Goal: Find specific page/section: Find specific page/section

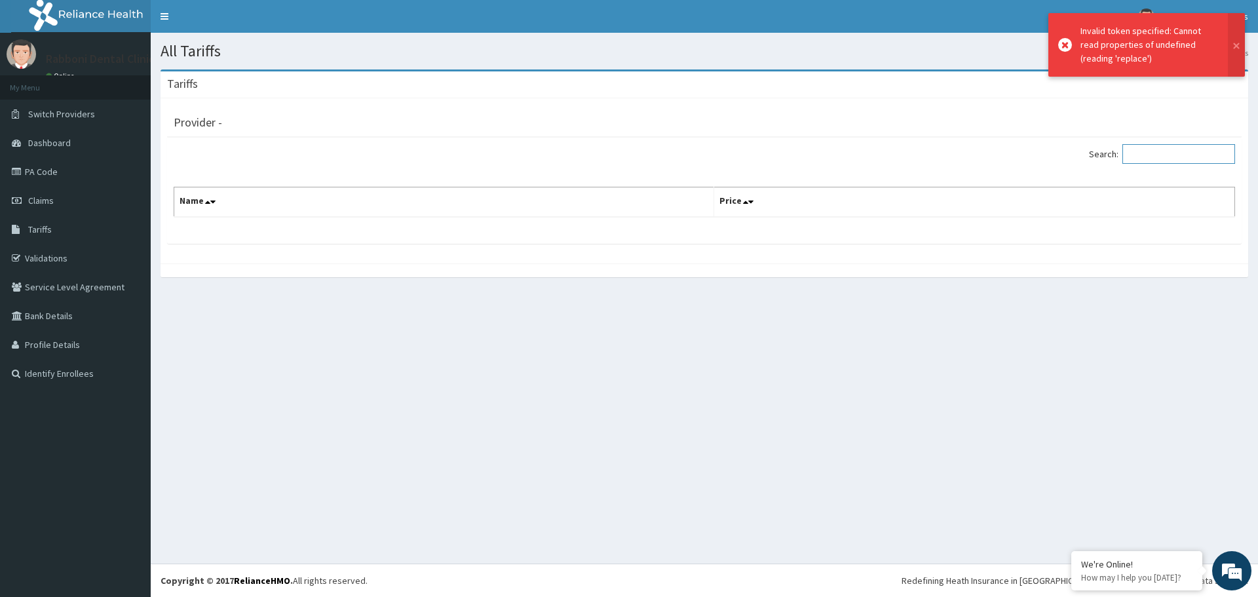
click at [1174, 155] on input "Search:" at bounding box center [1179, 154] width 113 height 20
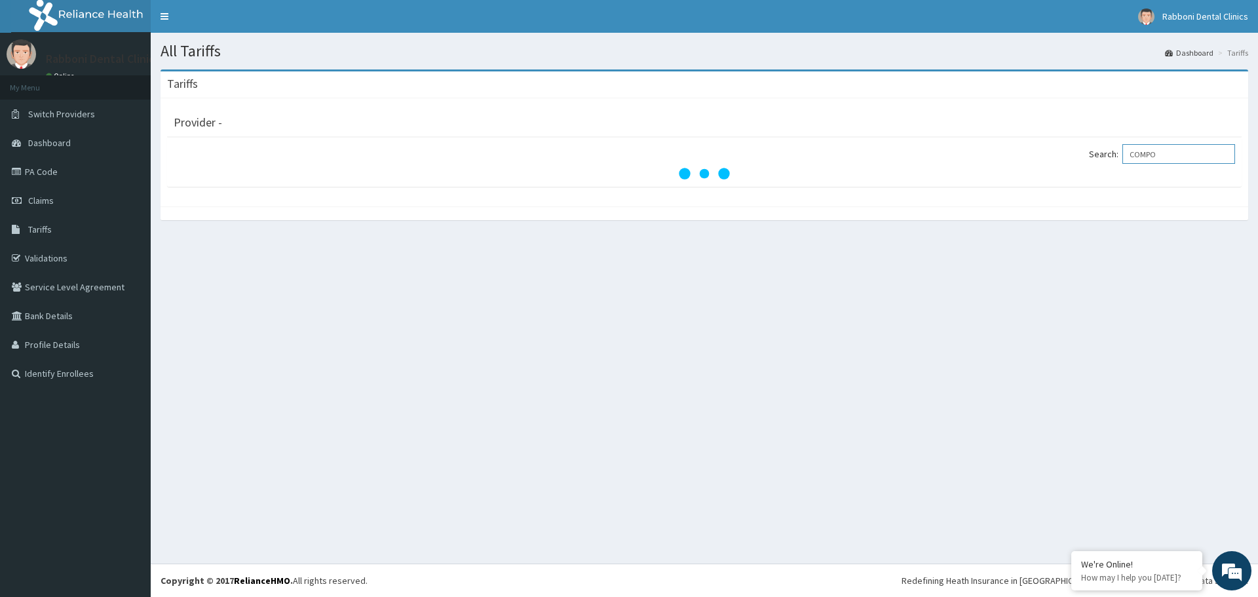
type input "COMP"
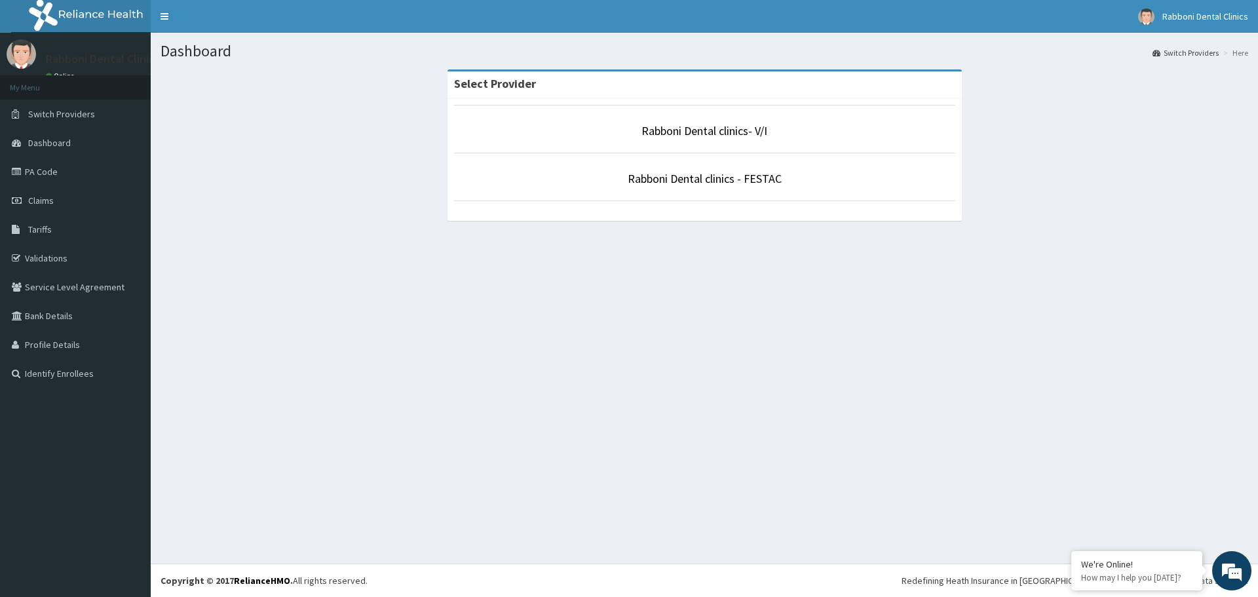
click at [802, 131] on p "Rabboni Dental clinics- V/I" at bounding box center [704, 131] width 501 height 17
click at [670, 130] on link "Rabboni Dental clinics- V/I" at bounding box center [705, 130] width 126 height 15
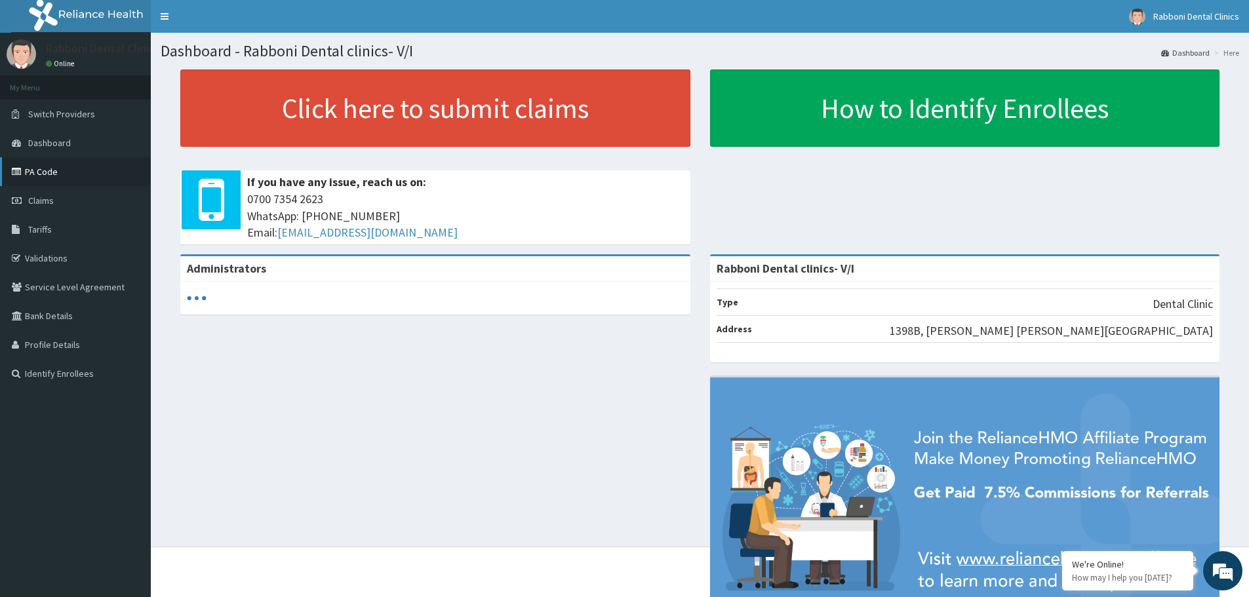
click at [61, 168] on link "PA Code" at bounding box center [75, 171] width 151 height 29
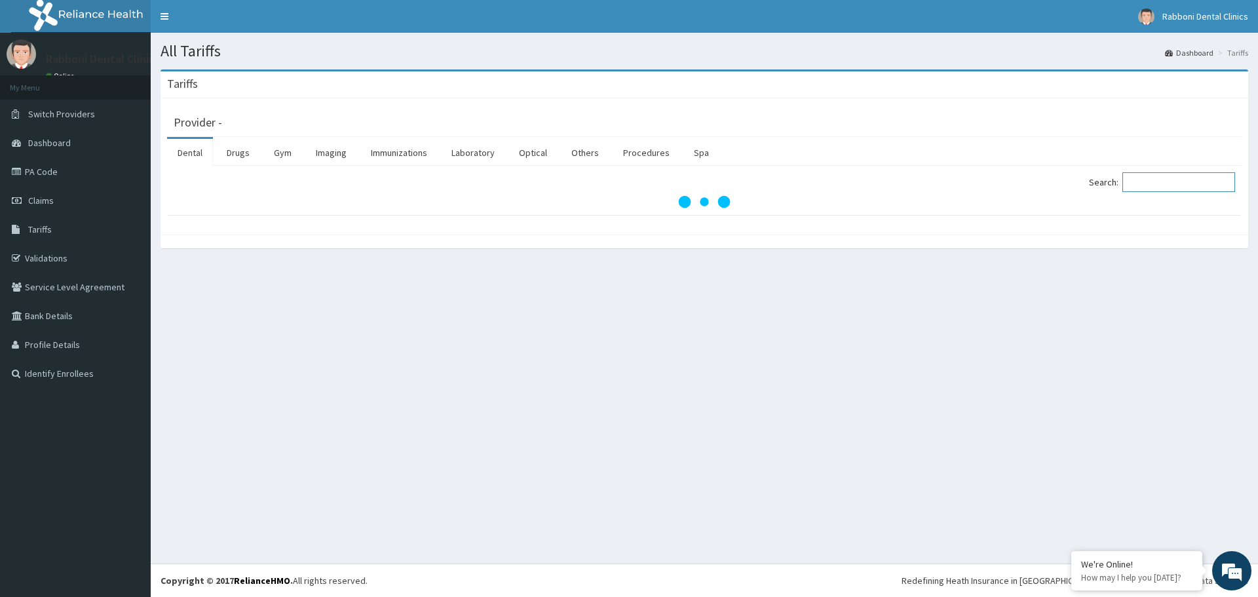
click at [1173, 191] on input "Search:" at bounding box center [1179, 182] width 113 height 20
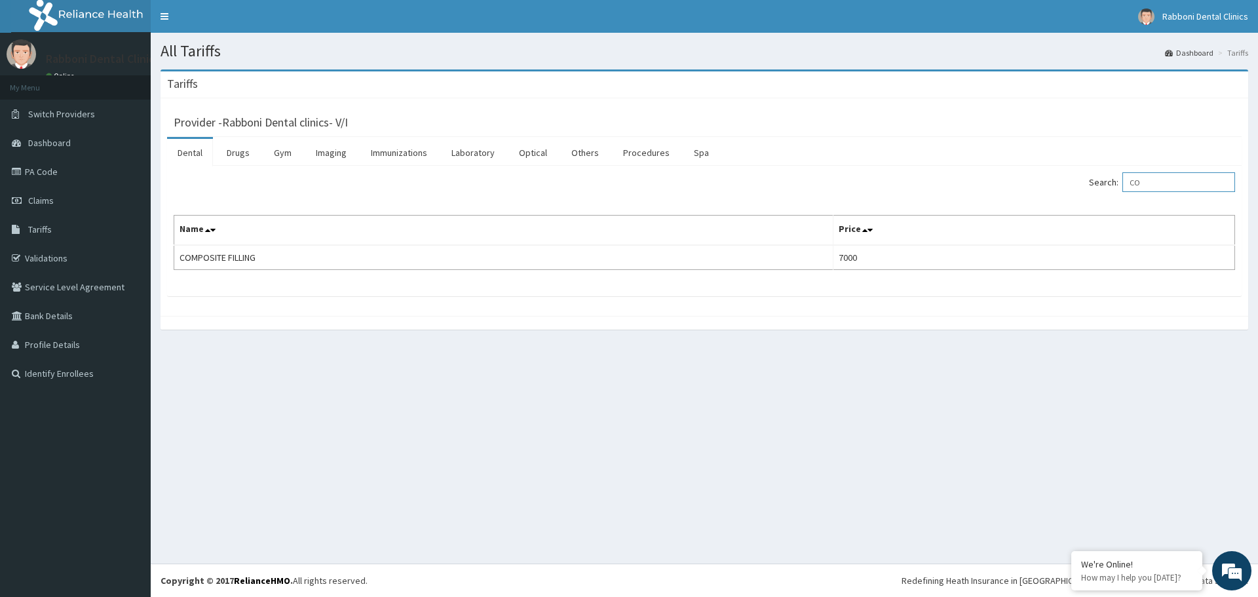
type input "C"
type input "O"
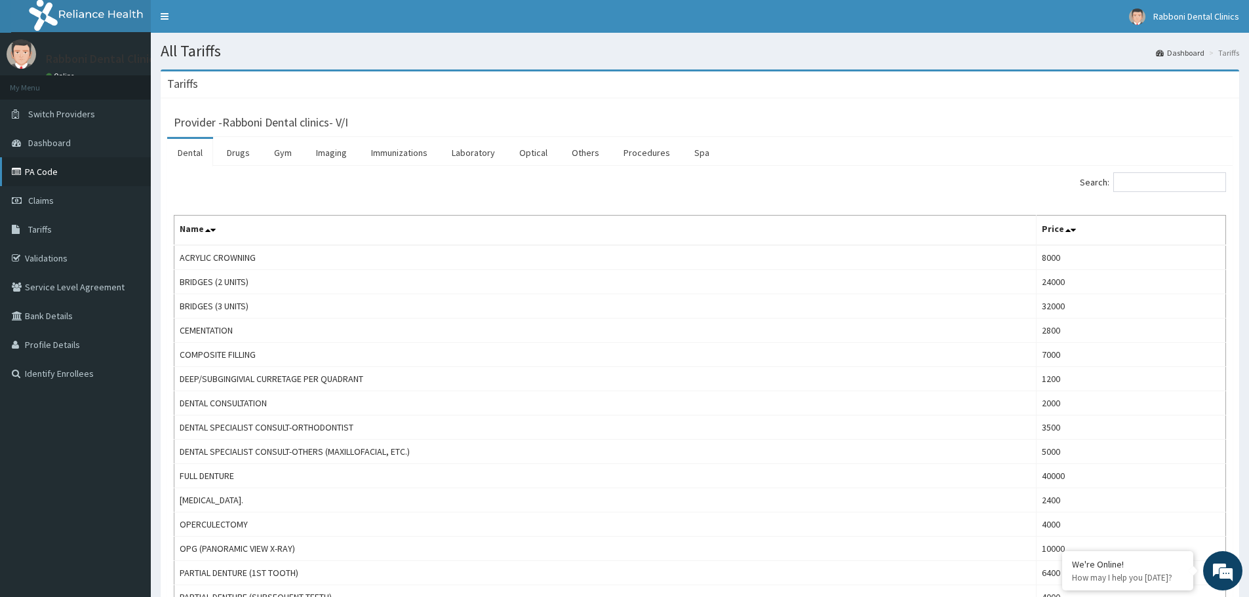
click at [95, 168] on link "PA Code" at bounding box center [75, 171] width 151 height 29
click at [1151, 184] on input "Search:" at bounding box center [1169, 182] width 113 height 20
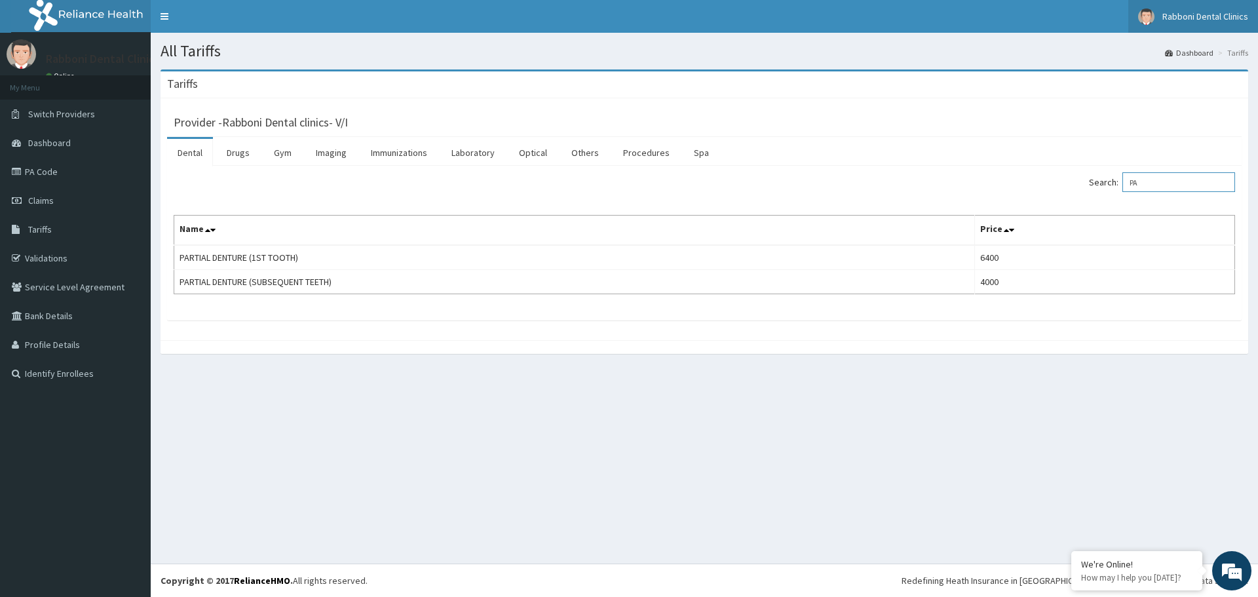
type input "P"
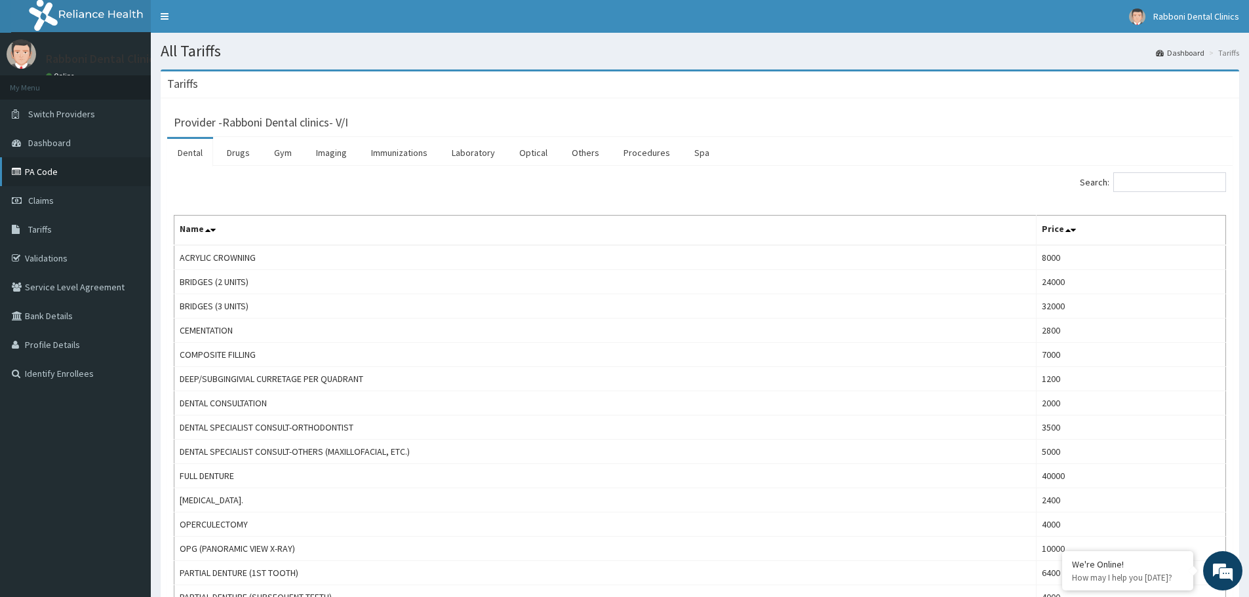
click at [53, 178] on link "PA Code" at bounding box center [75, 171] width 151 height 29
